Goal: Find specific page/section: Find specific page/section

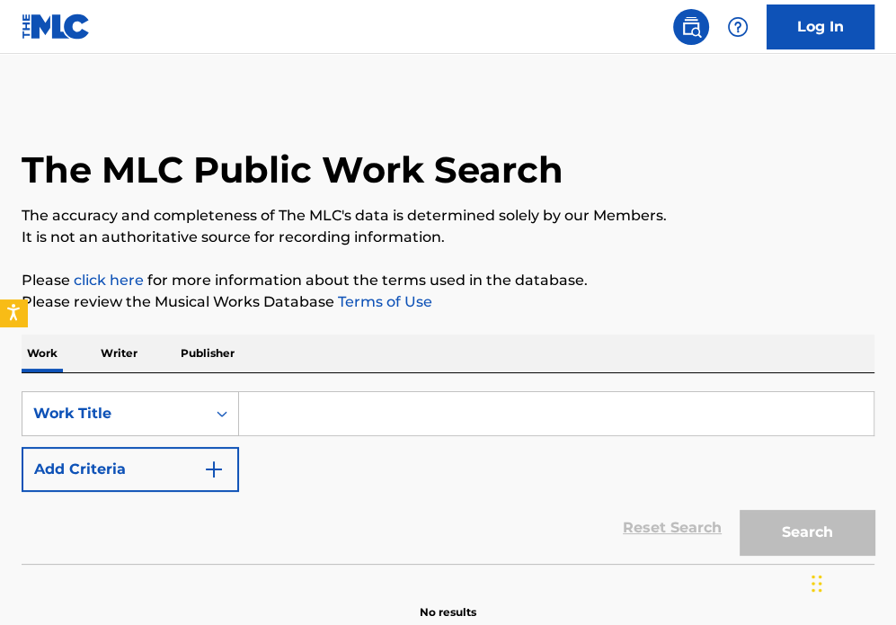
click at [367, 413] on input "Search Form" at bounding box center [556, 413] width 635 height 43
paste input "I Like It Like That"
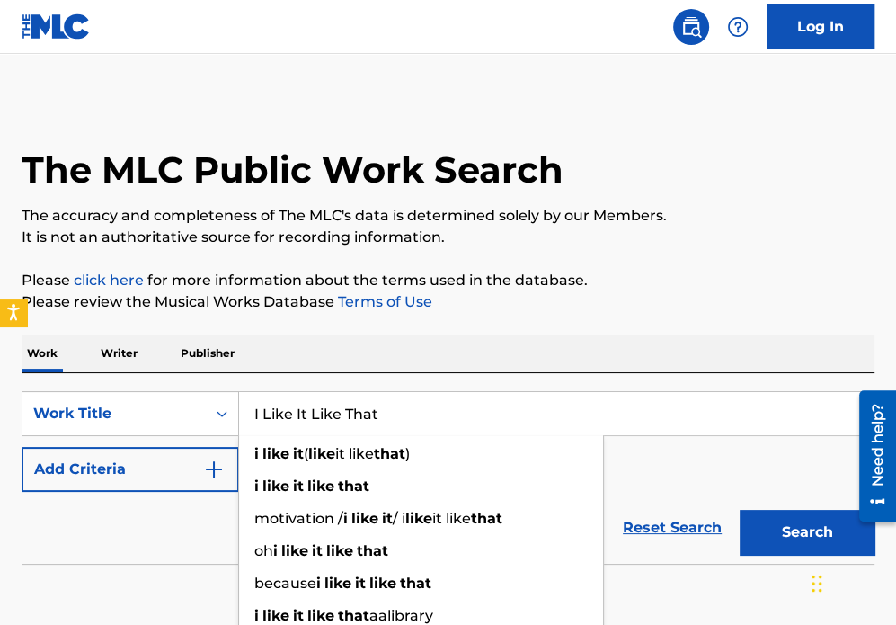
type input "I Like It Like That"
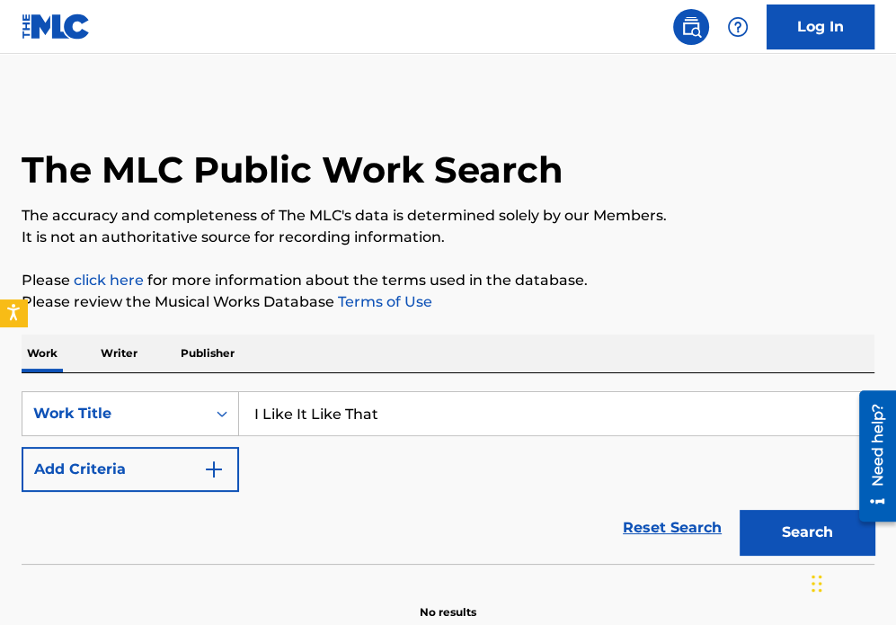
click at [165, 481] on button "Add Criteria" at bounding box center [131, 469] width 218 height 45
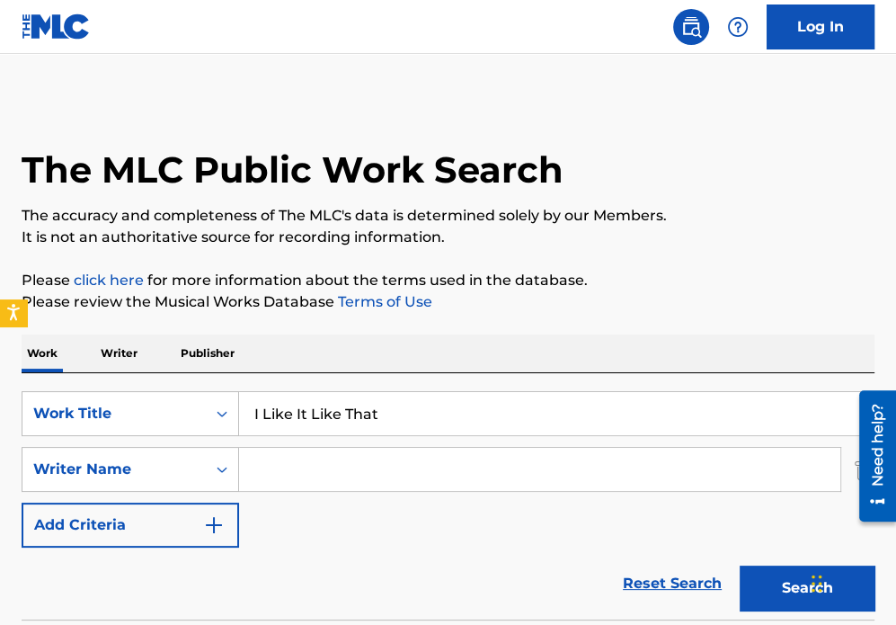
click at [312, 467] on input "Search Form" at bounding box center [540, 469] width 602 height 43
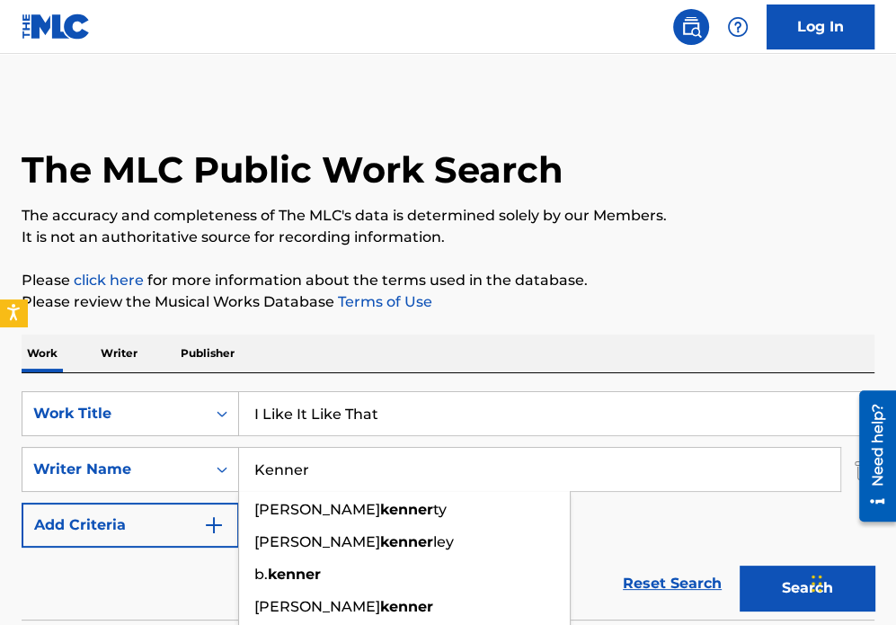
type input "Kenner"
click at [792, 584] on button "Search" at bounding box center [807, 588] width 135 height 45
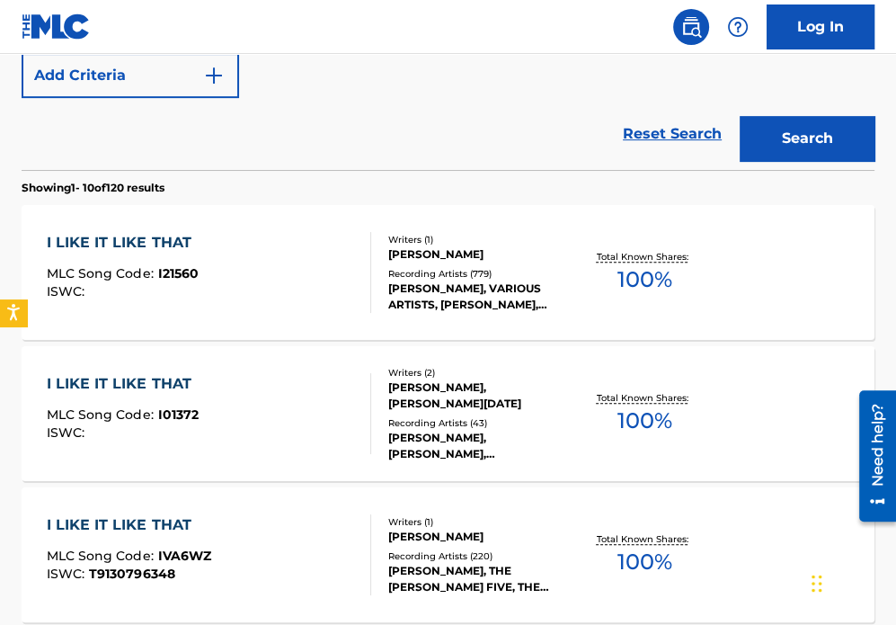
scroll to position [540, 0]
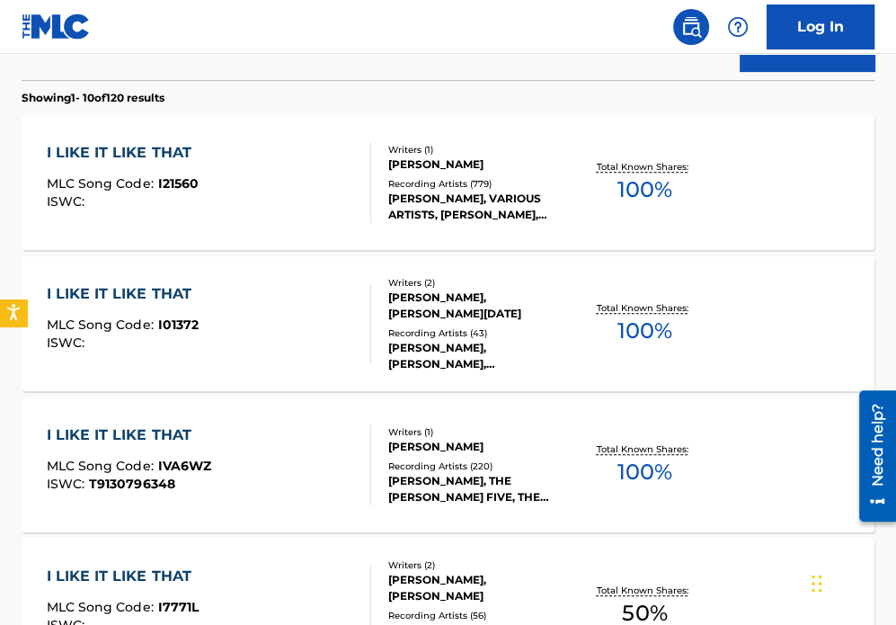
click at [564, 439] on div "[PERSON_NAME]" at bounding box center [480, 447] width 185 height 16
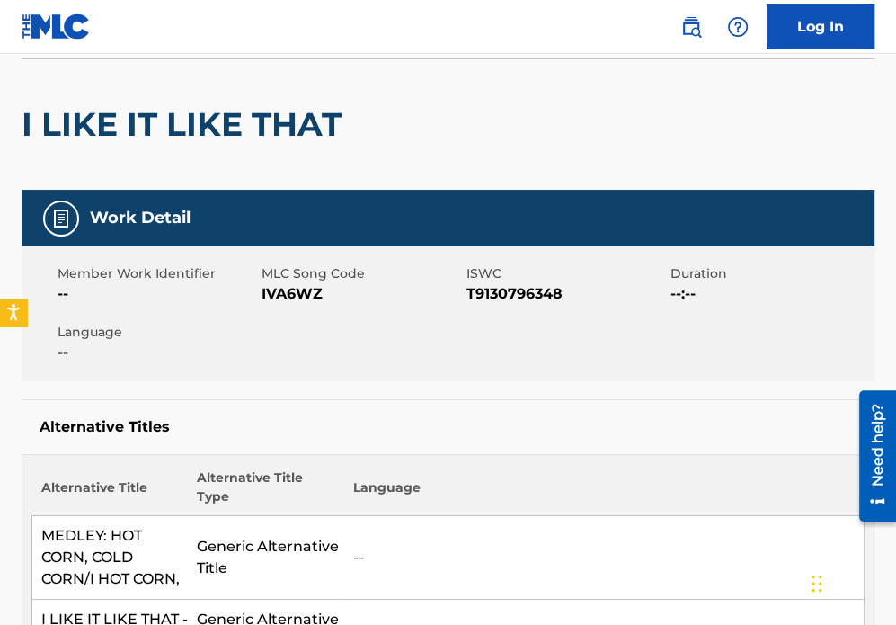
scroll to position [90, 0]
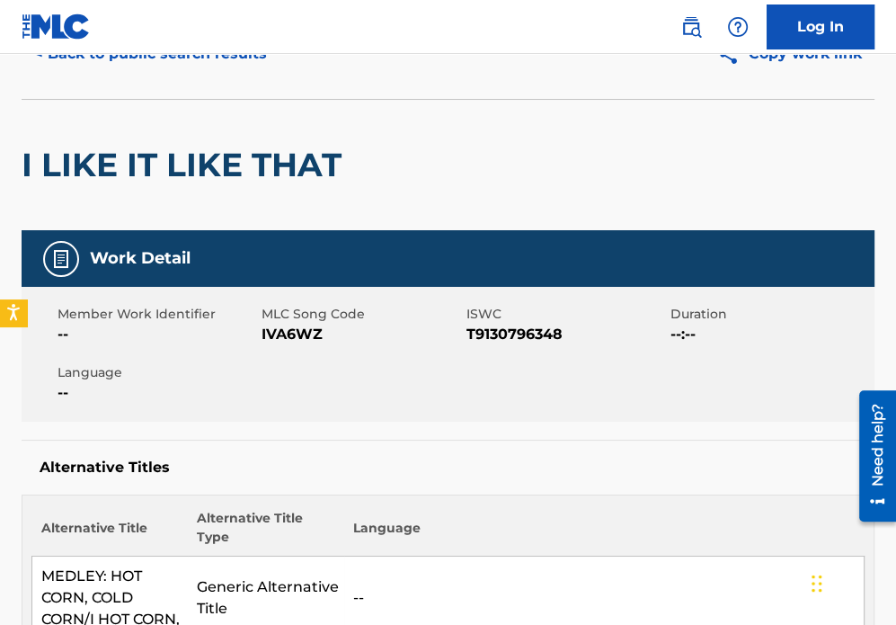
click at [288, 333] on span "IVA6WZ" at bounding box center [362, 335] width 200 height 22
copy span "IVA6WZ"
